Goal: Navigation & Orientation: Find specific page/section

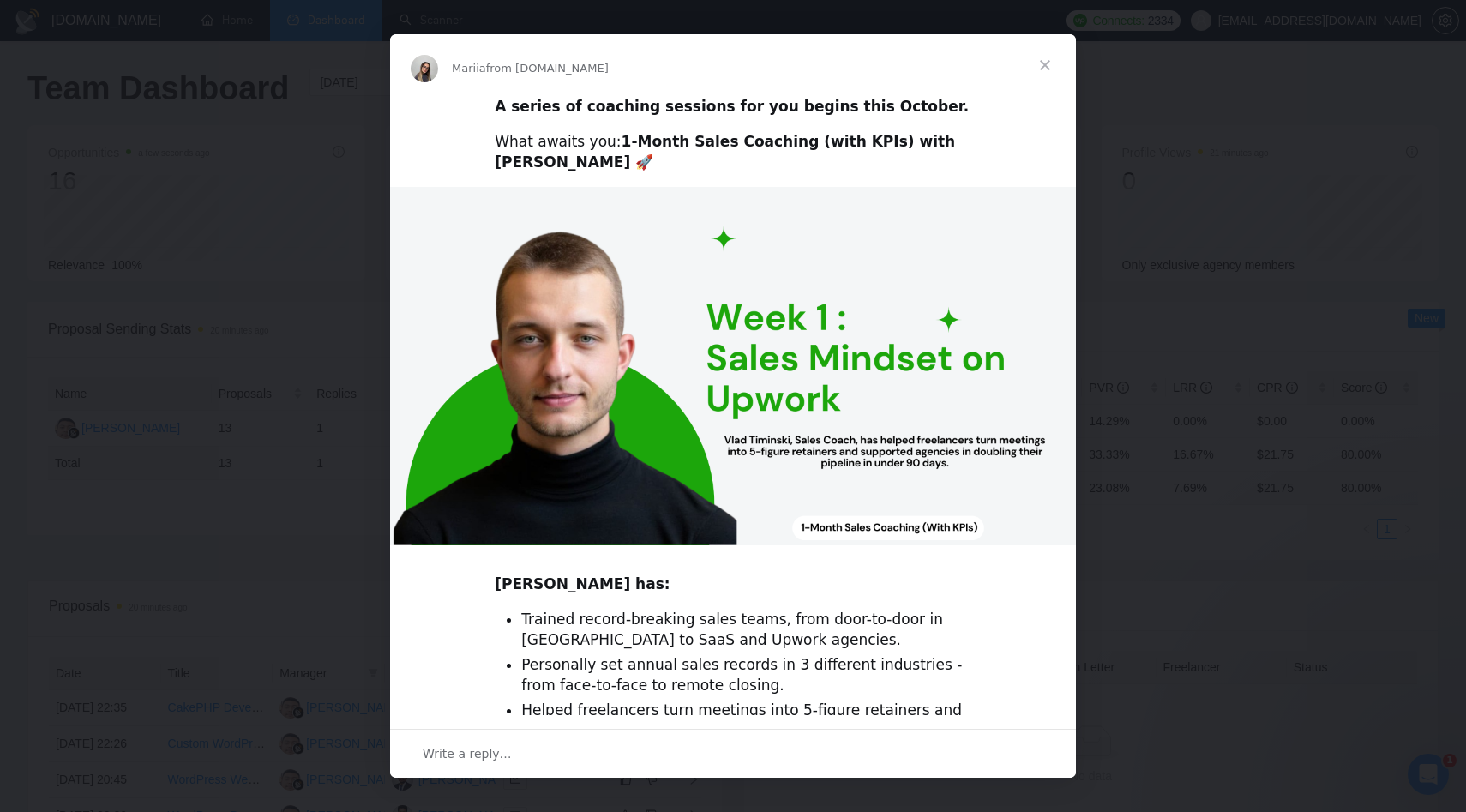
click at [1050, 59] on span "Close" at bounding box center [1045, 66] width 62 height 62
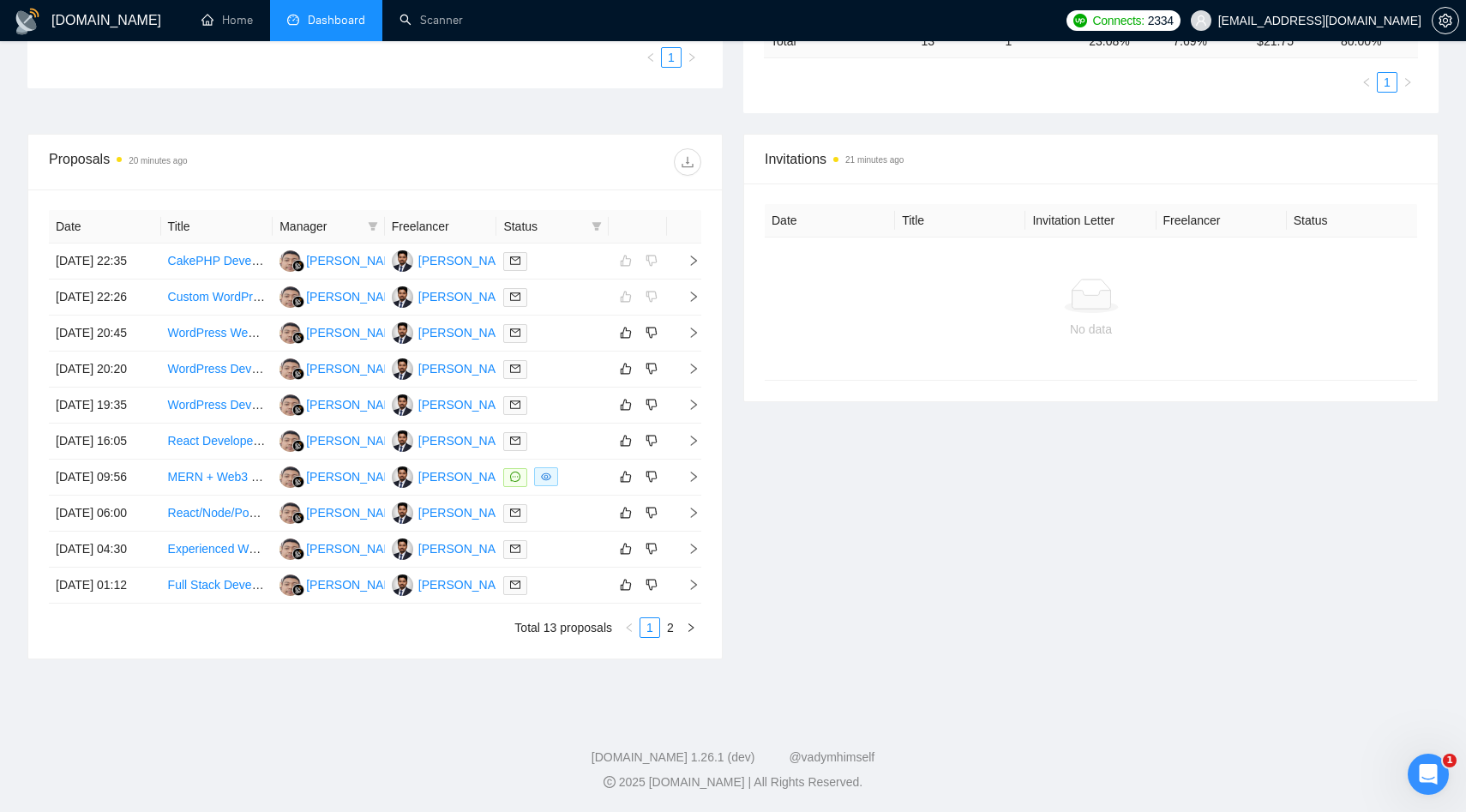
scroll to position [609, 0]
click at [675, 621] on link "2" at bounding box center [671, 628] width 19 height 19
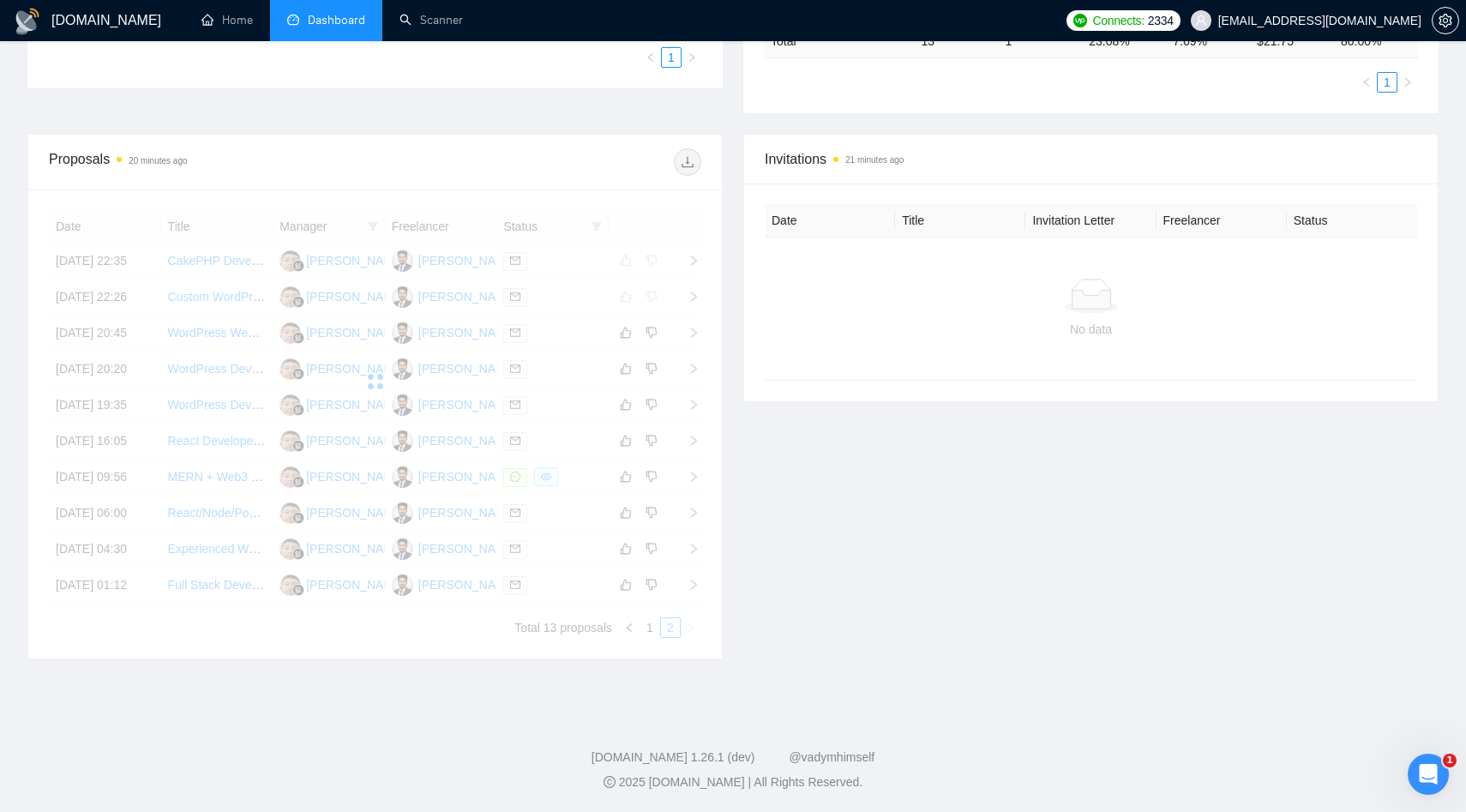
scroll to position [243, 0]
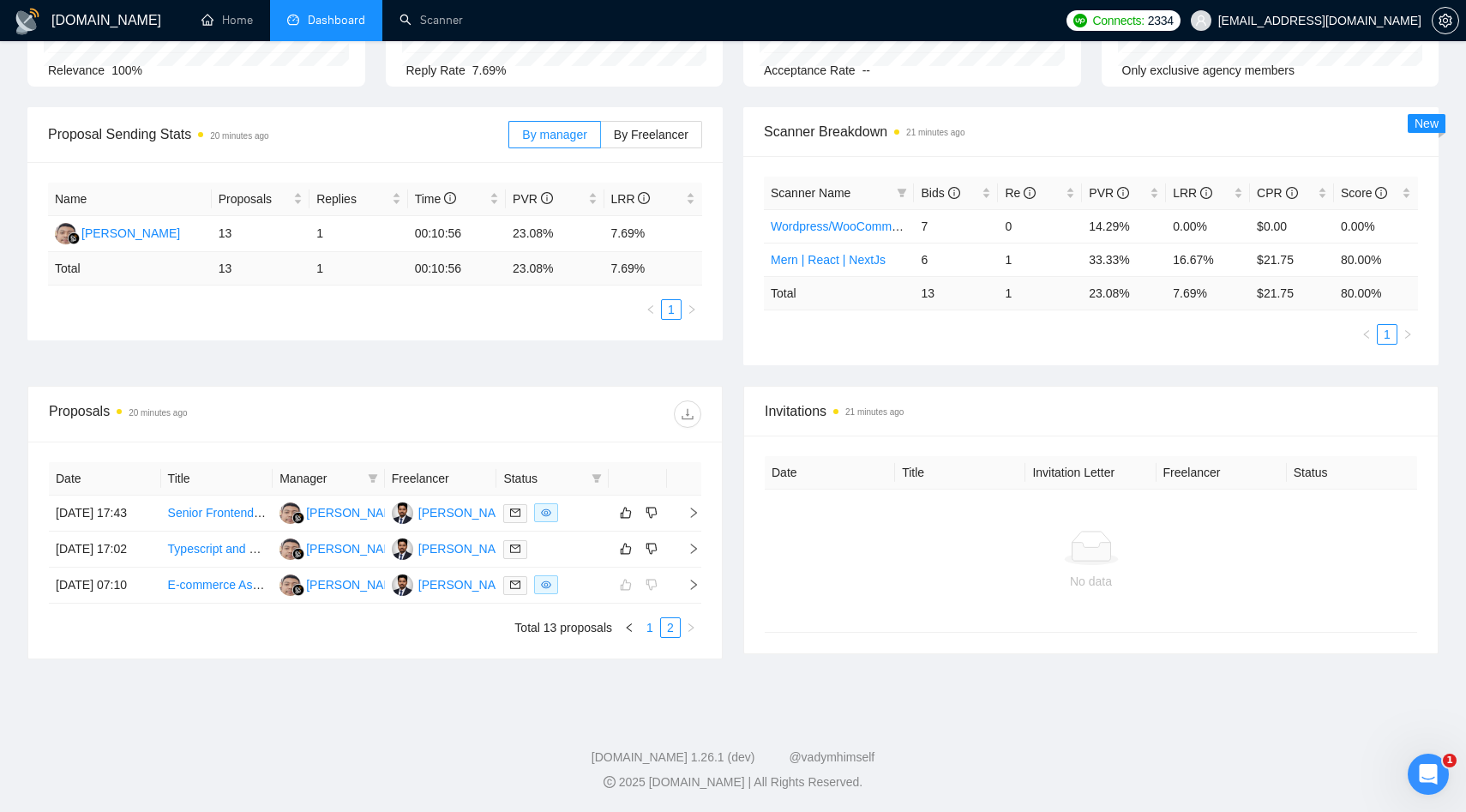
click at [651, 634] on link "1" at bounding box center [650, 628] width 19 height 19
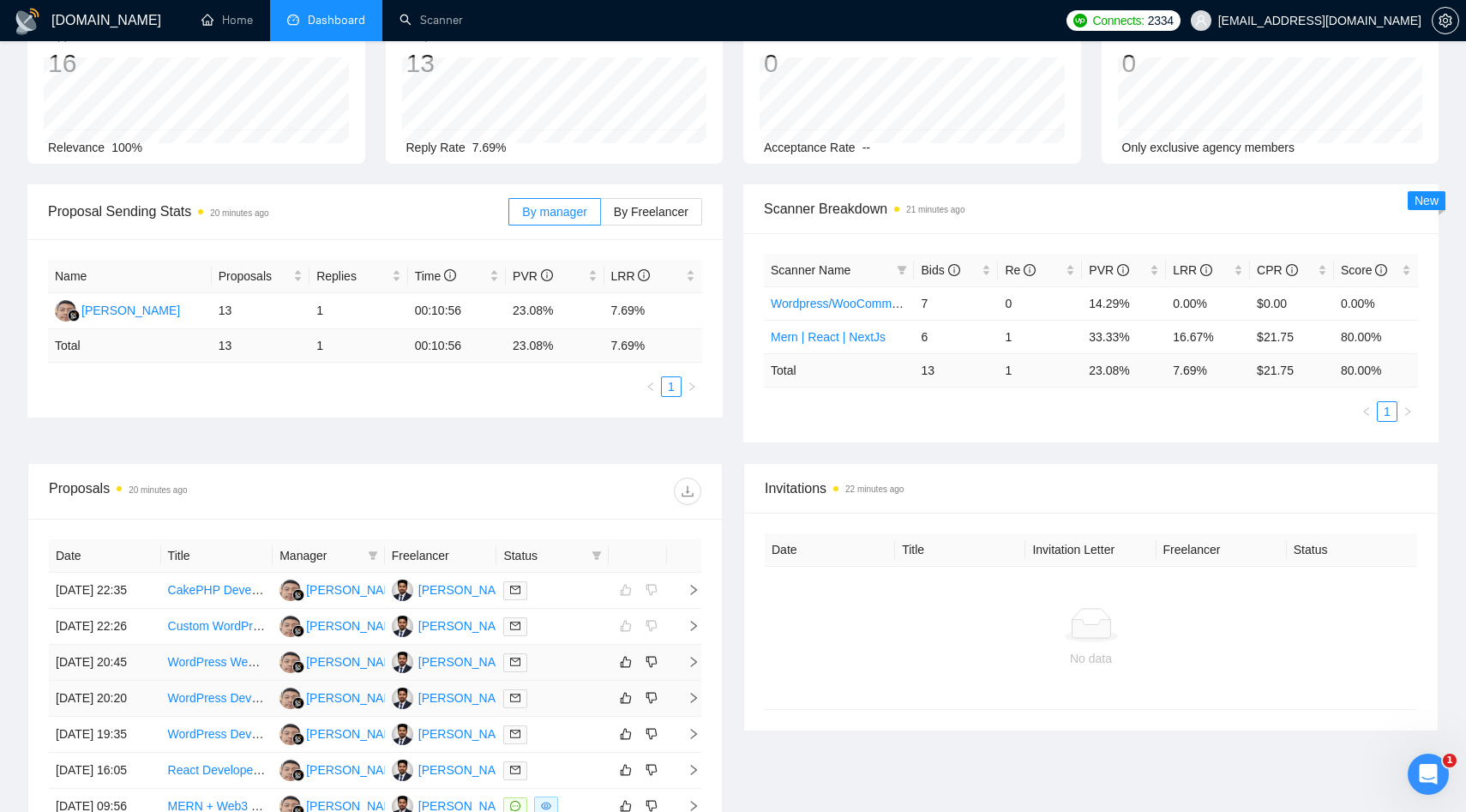
scroll to position [0, 0]
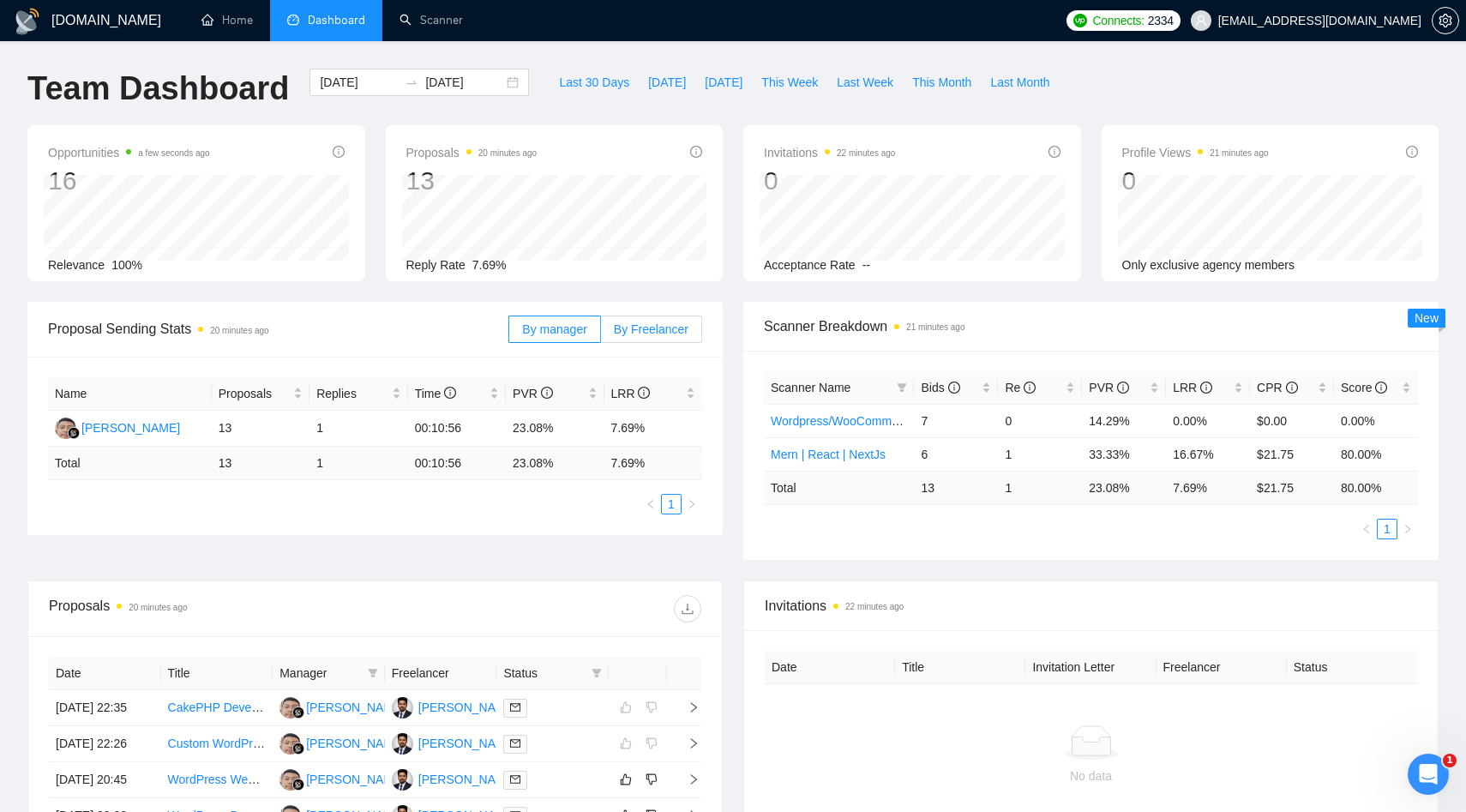
click at [683, 322] on span "By Freelancer" at bounding box center [651, 329] width 75 height 14
click at [601, 334] on input "By Freelancer" at bounding box center [601, 334] width 0 height 0
click at [571, 323] on span "By manager" at bounding box center [554, 329] width 65 height 14
click at [510, 334] on input "By manager" at bounding box center [510, 334] width 0 height 0
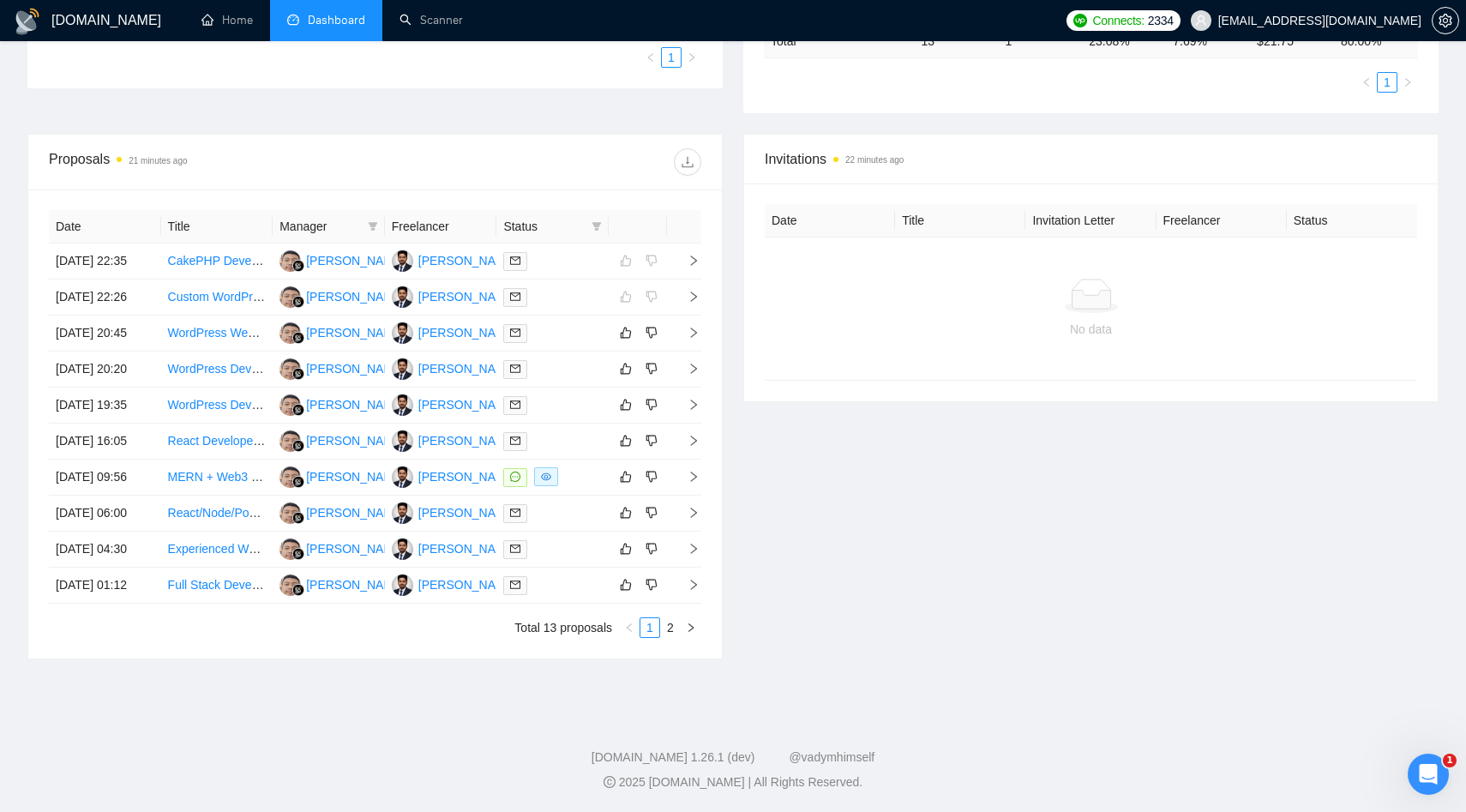
scroll to position [609, 0]
click at [808, 754] on link "@vadymhimself" at bounding box center [831, 757] width 85 height 14
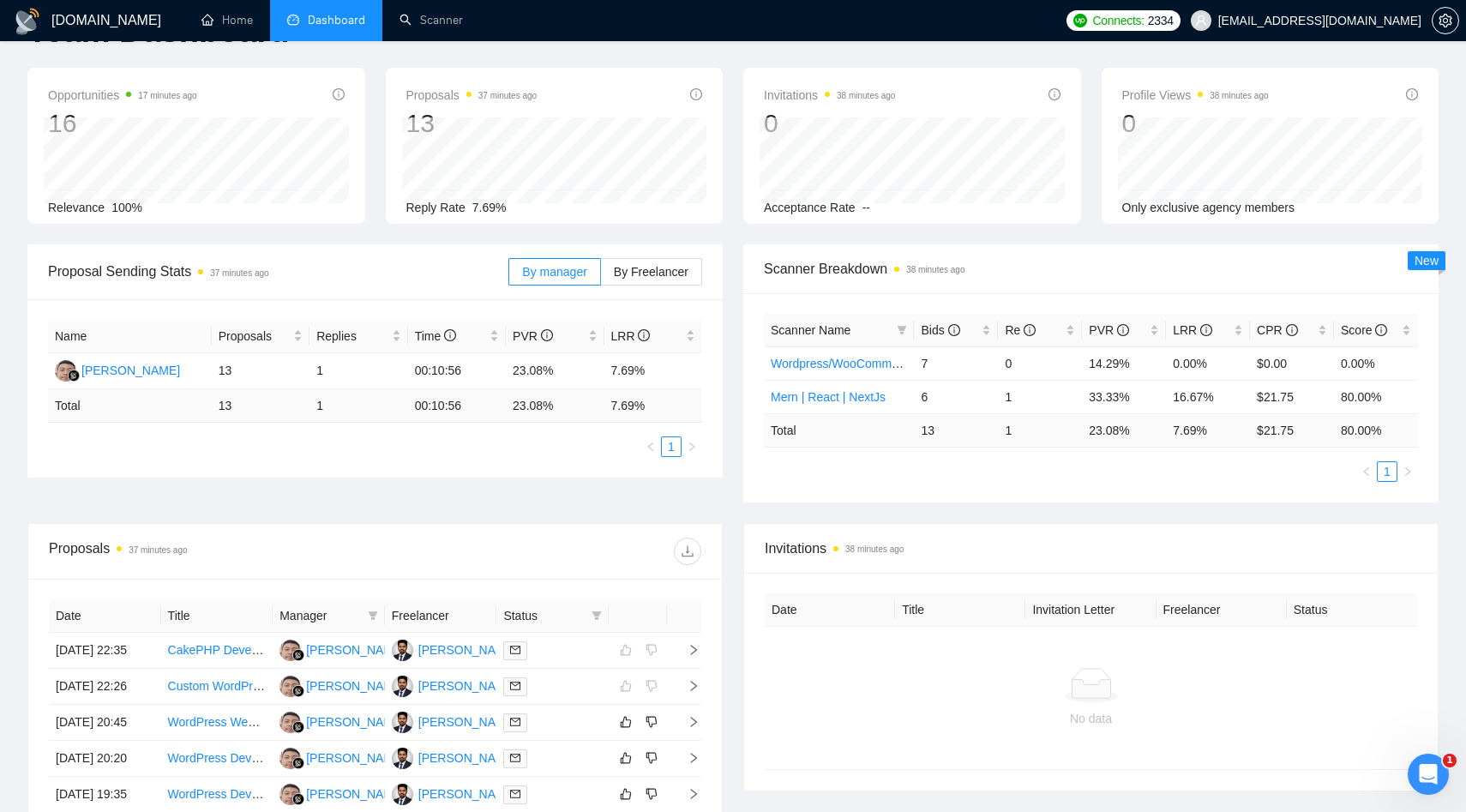
scroll to position [0, 0]
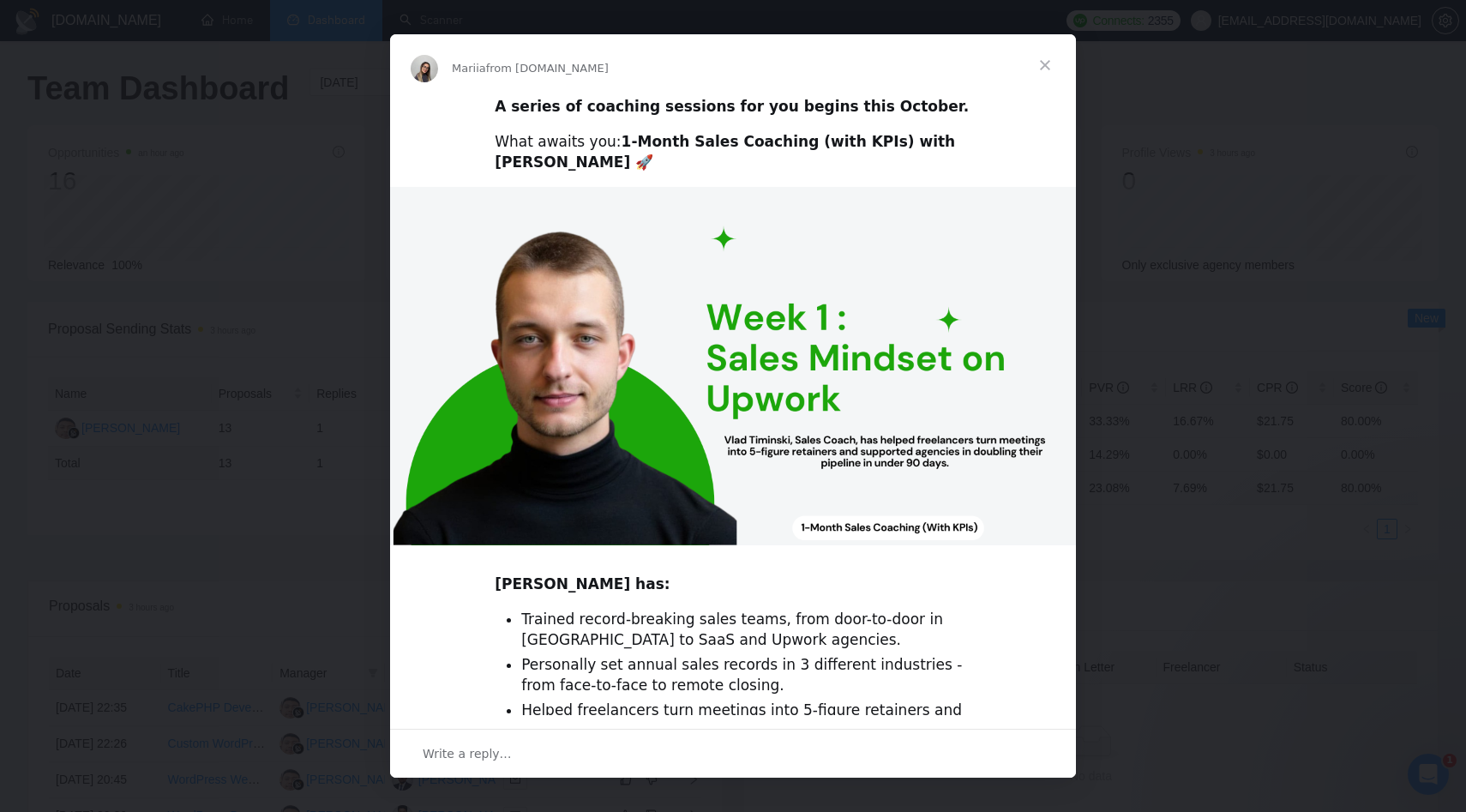
click at [1047, 66] on span "Close" at bounding box center [1045, 66] width 62 height 62
